Goal: Task Accomplishment & Management: Manage account settings

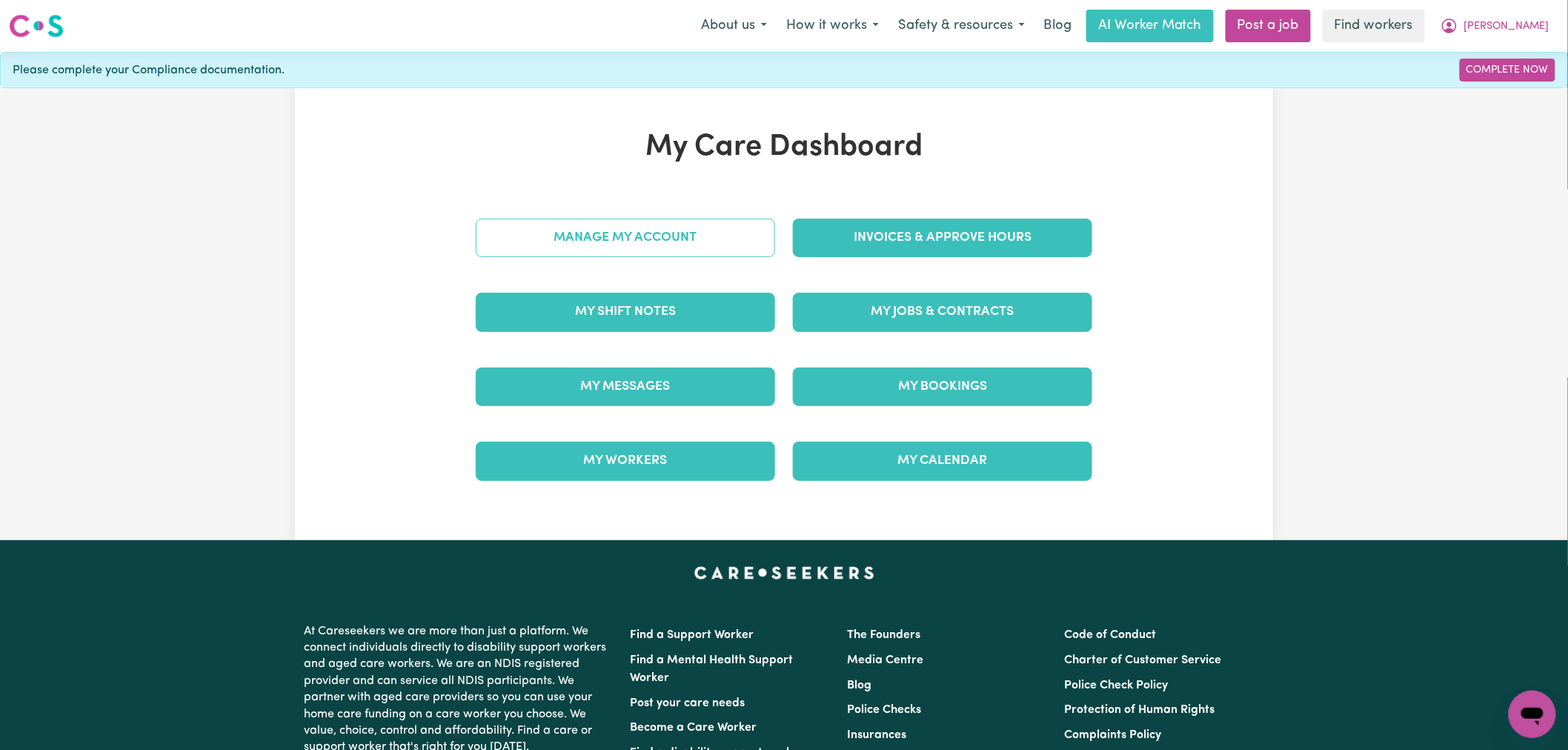
click at [640, 246] on link "Manage My Account" at bounding box center [625, 237] width 299 height 39
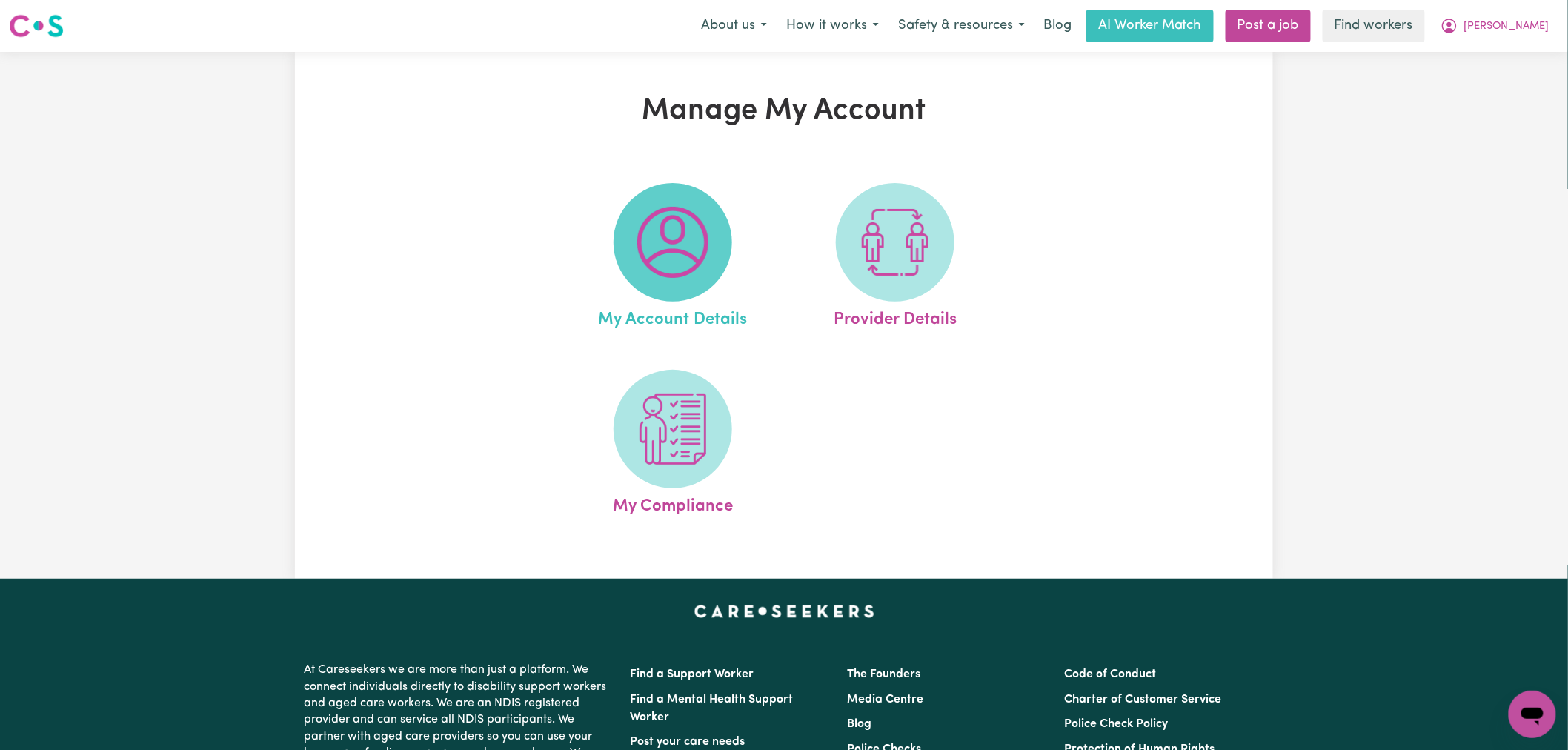
click at [646, 248] on img at bounding box center [673, 242] width 71 height 71
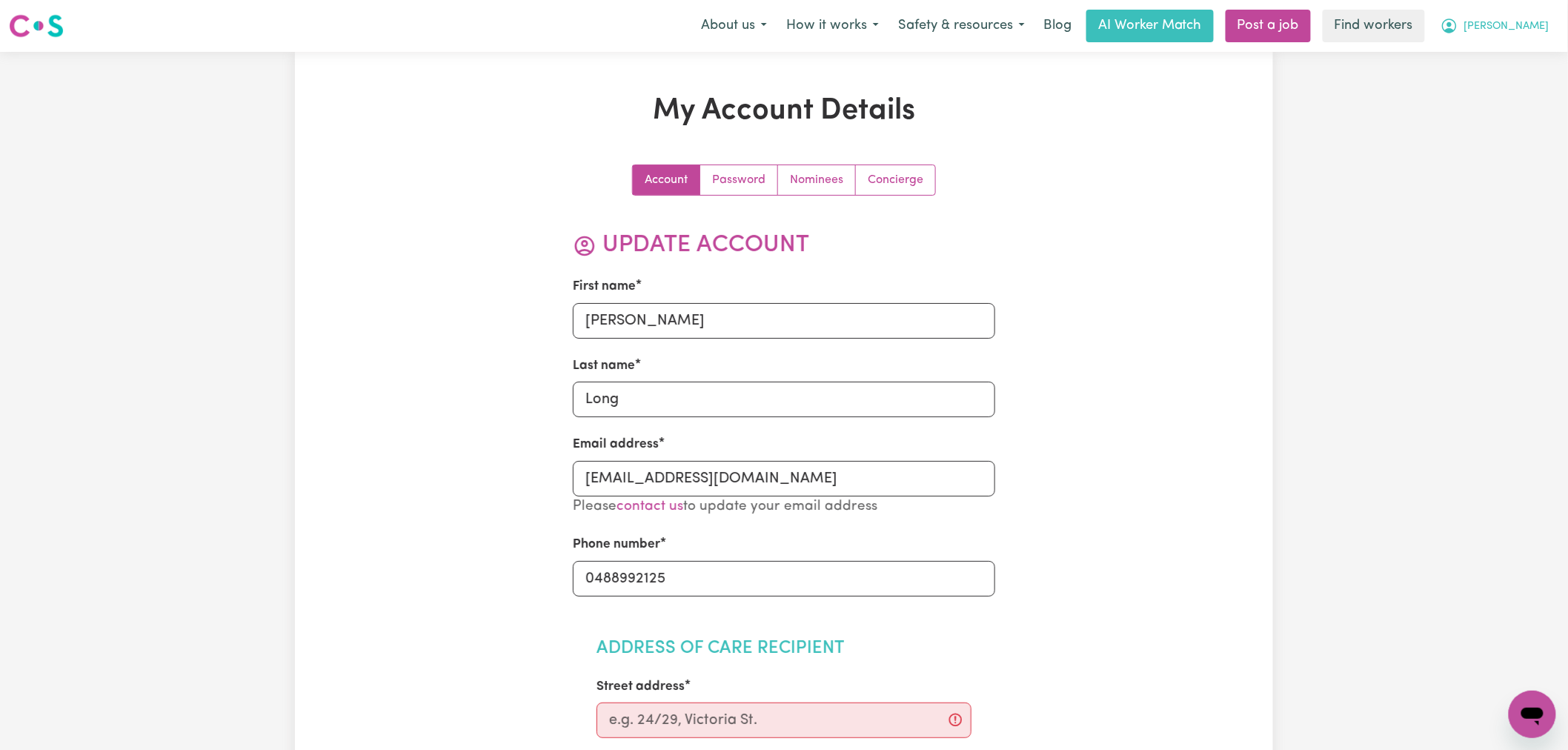
click at [1537, 31] on span "[PERSON_NAME]" at bounding box center [1507, 26] width 85 height 17
click at [1521, 64] on link "My Dashboard" at bounding box center [1500, 58] width 117 height 28
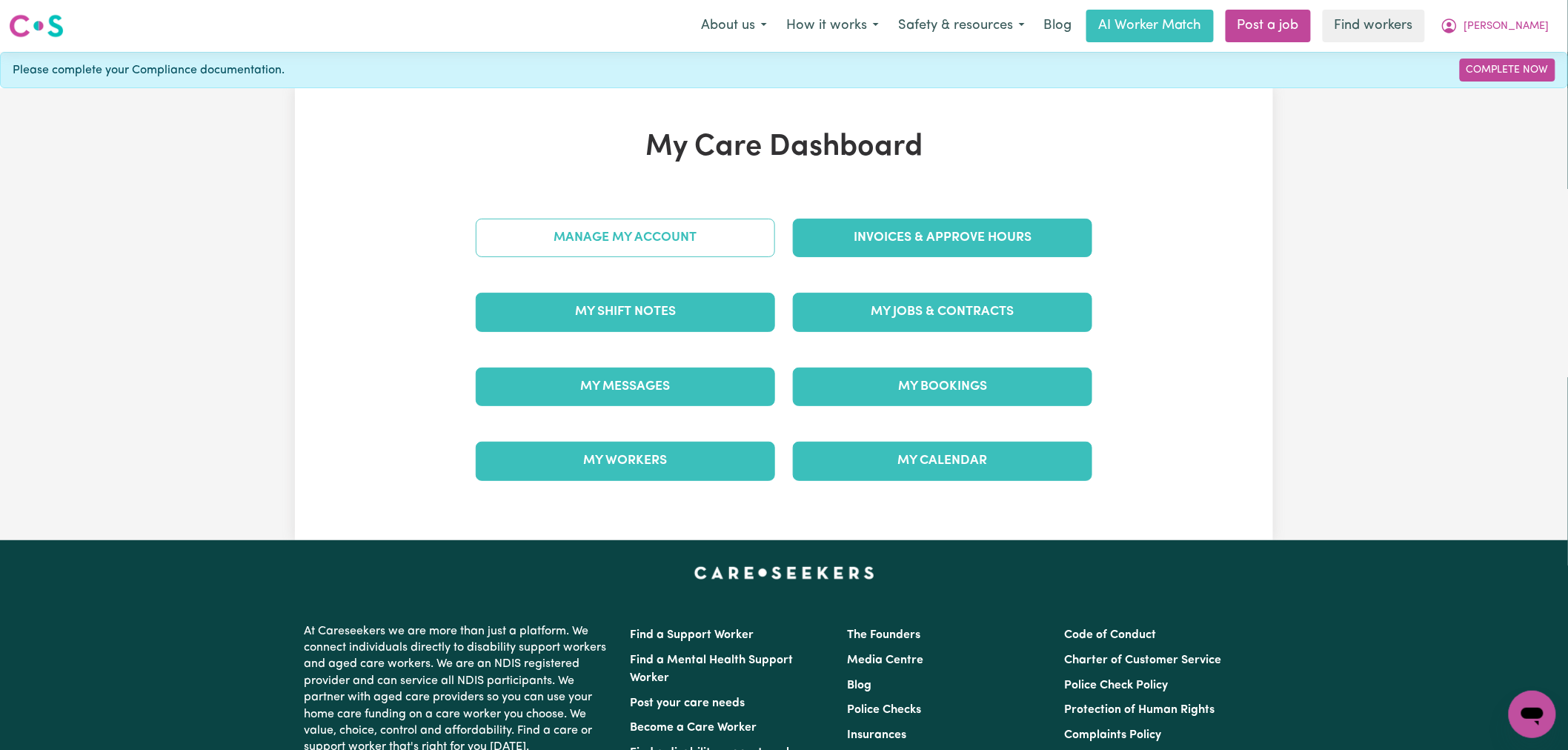
click at [616, 232] on link "Manage My Account" at bounding box center [625, 237] width 299 height 39
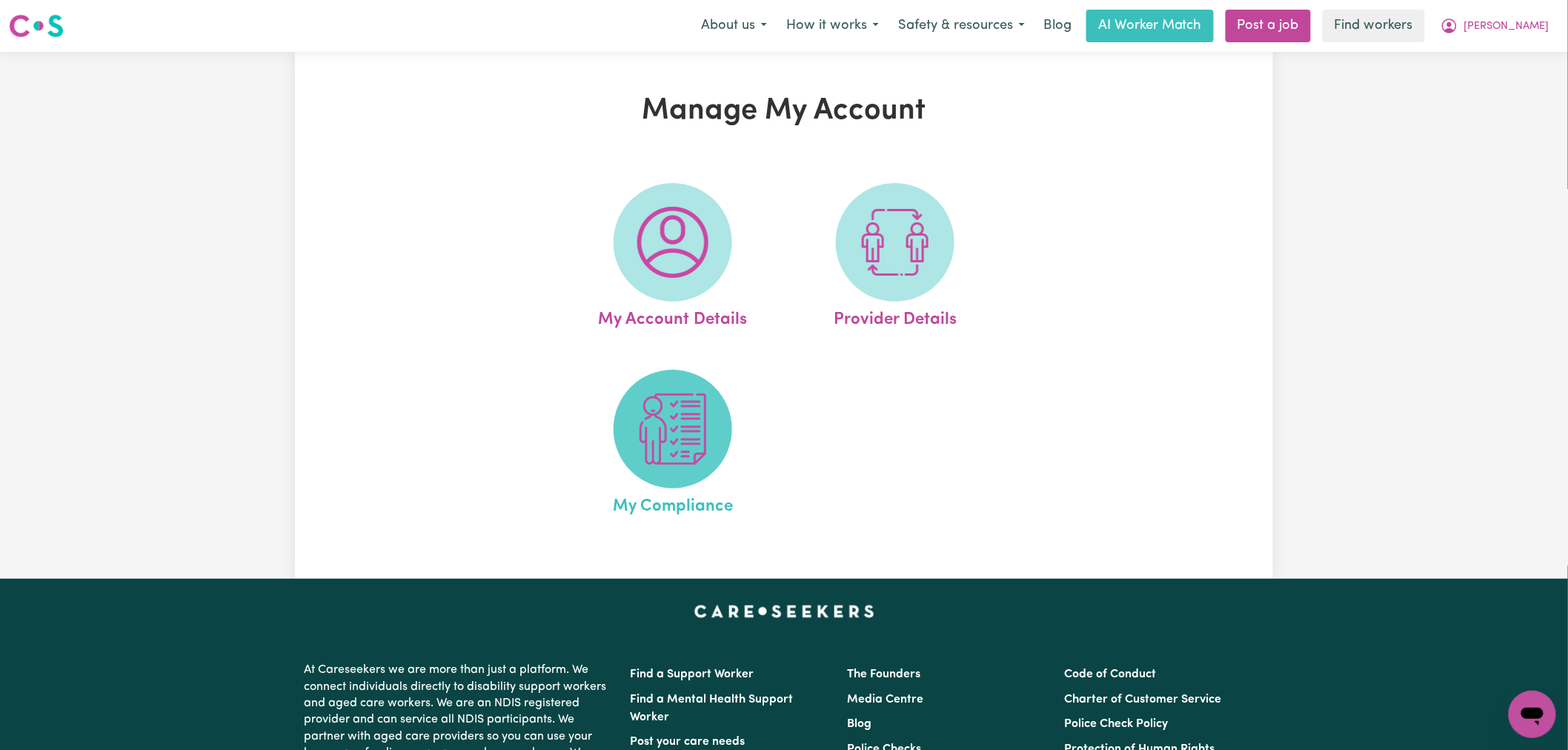
click at [662, 446] on img at bounding box center [673, 429] width 71 height 71
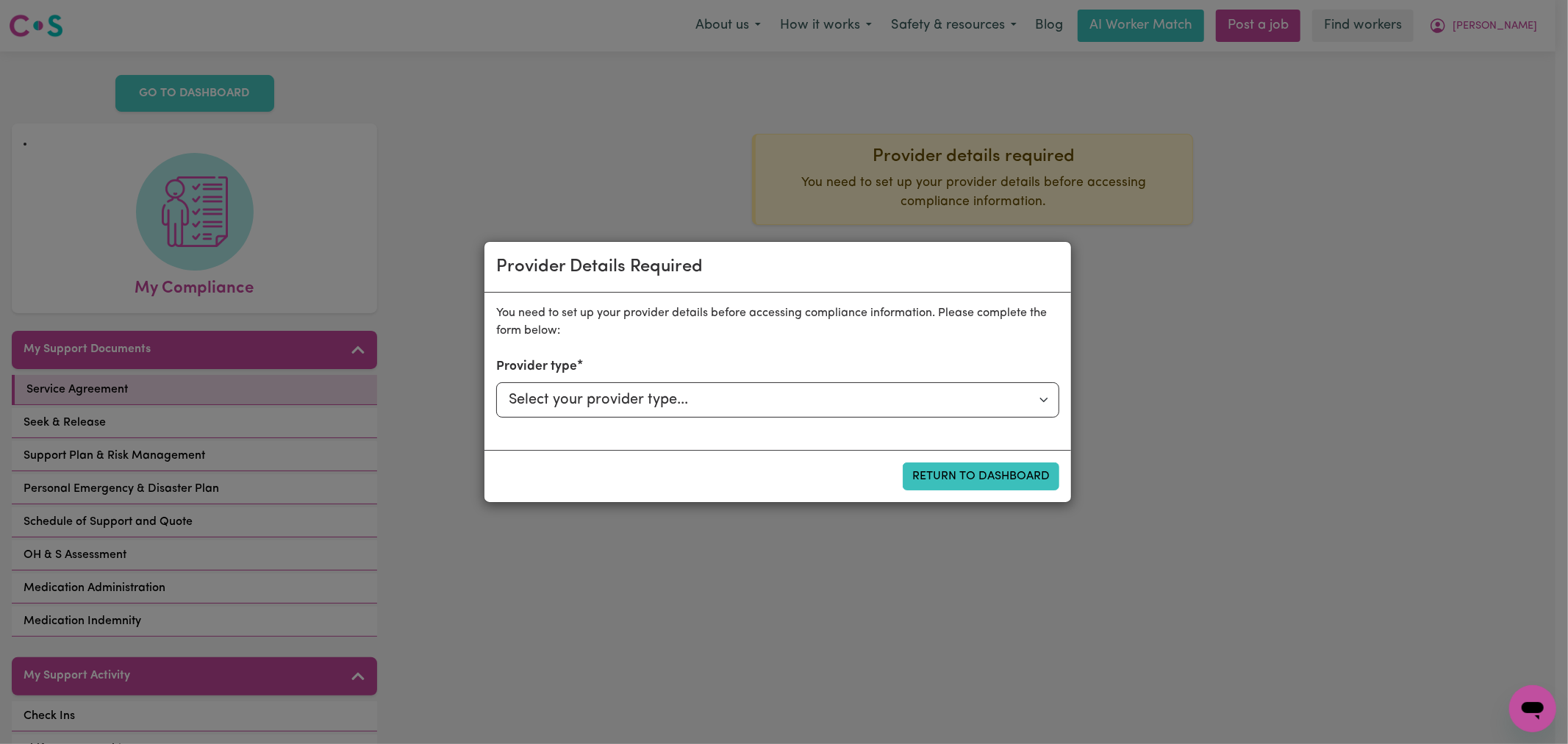
click at [878, 559] on div "Provider Details Required You need to set up your provider details before acces…" at bounding box center [784, 372] width 1568 height 744
click at [378, 294] on div "Provider Details Required You need to set up your provider details before acces…" at bounding box center [784, 372] width 1568 height 744
click at [1160, 253] on div "Provider Details Required You need to set up your provider details before acces…" at bounding box center [784, 372] width 1568 height 744
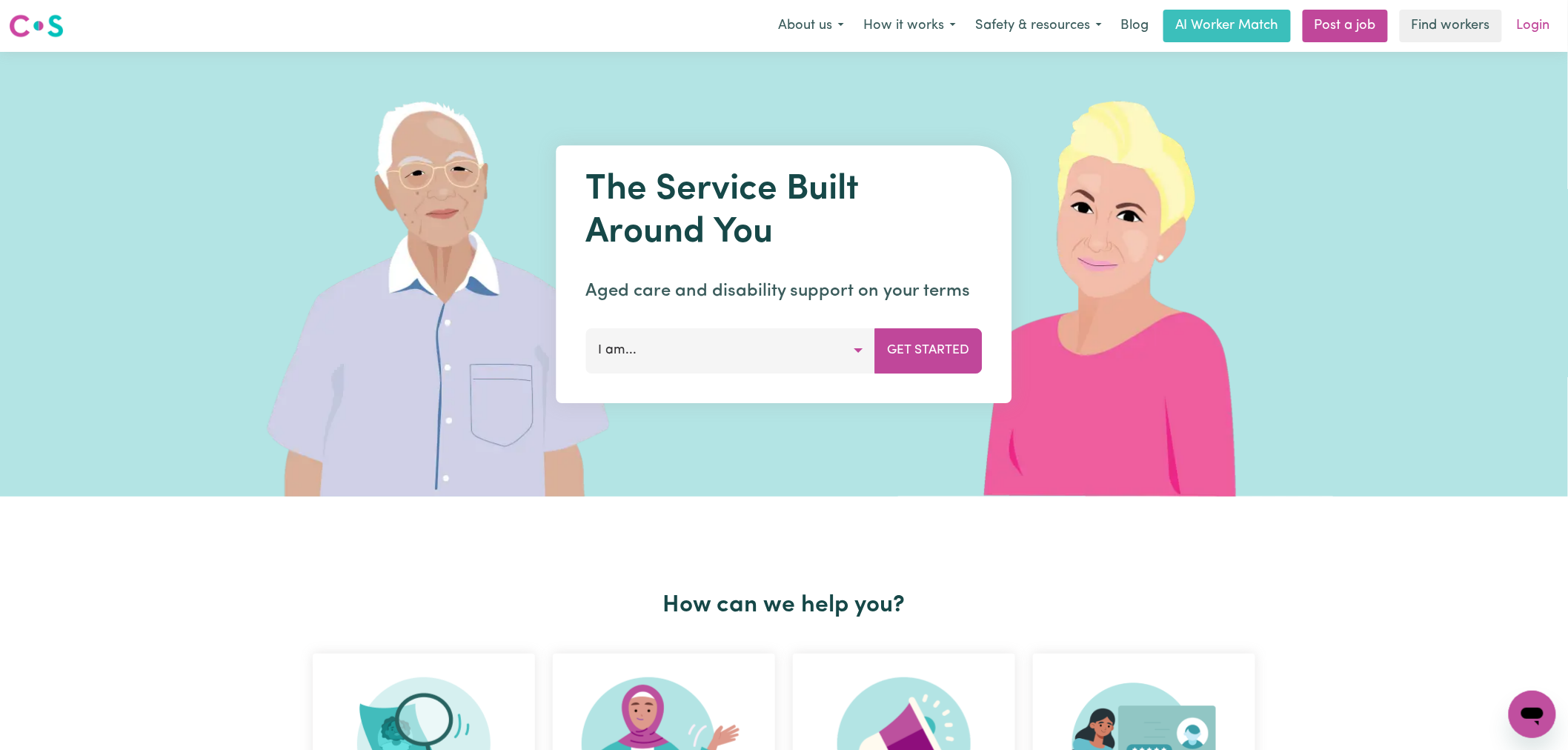
click at [1525, 28] on link "Login" at bounding box center [1534, 26] width 51 height 32
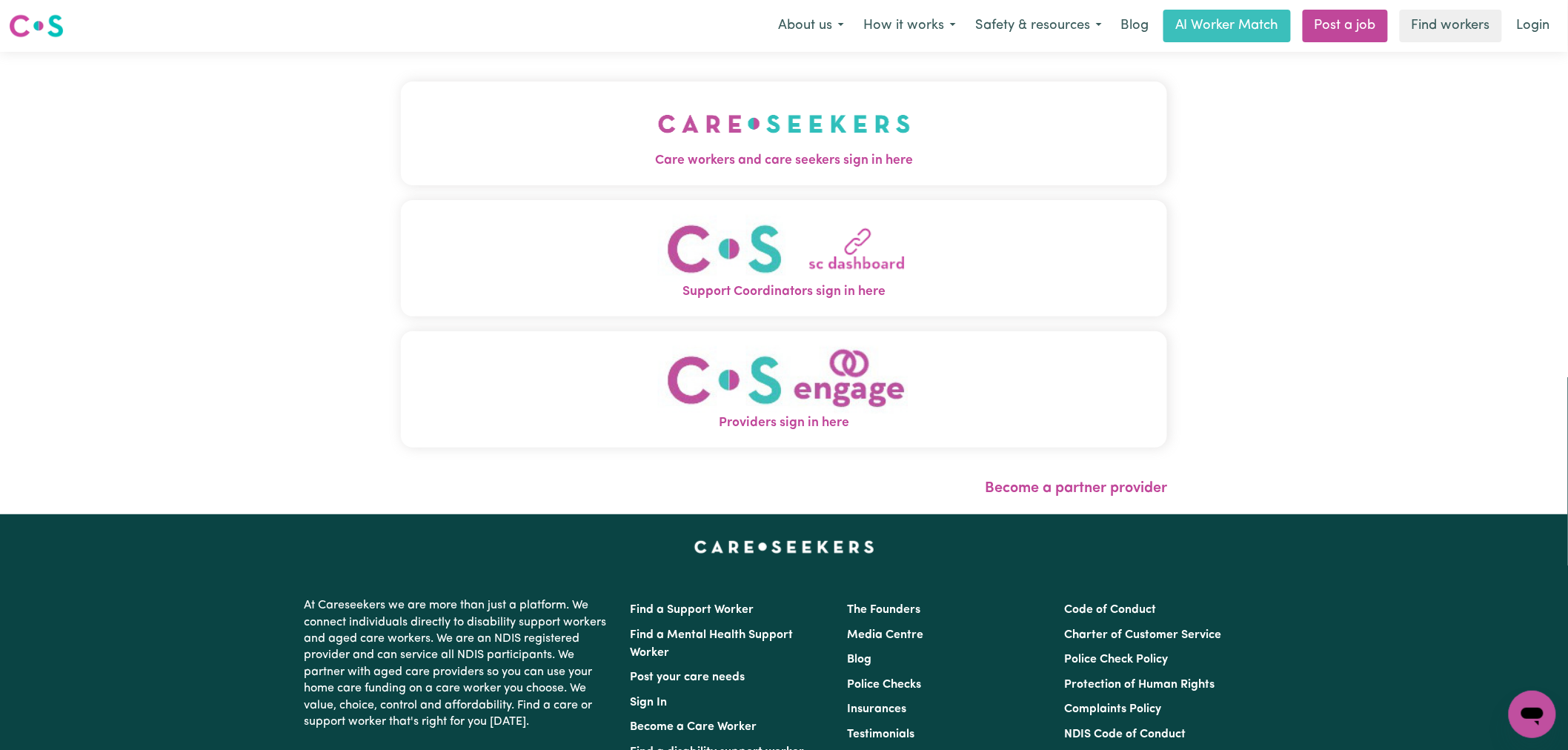
click at [423, 125] on button "Care workers and care seekers sign in here" at bounding box center [784, 133] width 767 height 103
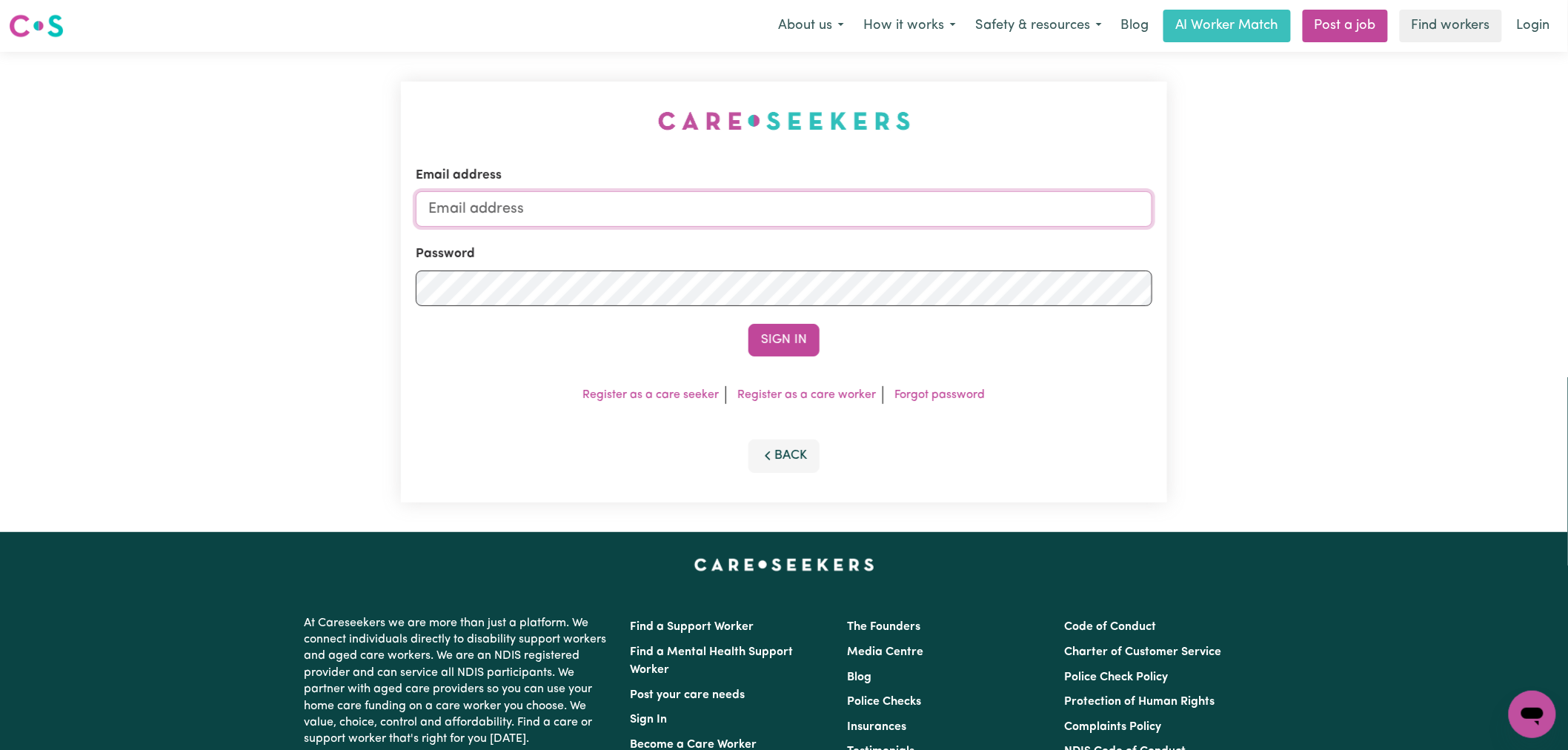
type input "lindsay@careseekers.com.au"
click at [805, 346] on button "Sign In" at bounding box center [784, 340] width 71 height 32
